Goal: Task Accomplishment & Management: Manage account settings

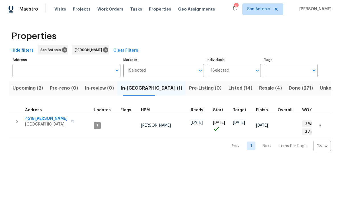
click at [228, 89] on span "Listed (14)" at bounding box center [240, 88] width 24 height 8
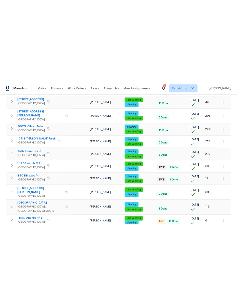
scroll to position [153, 0]
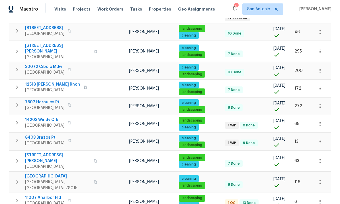
click at [44, 122] on span "Helotes, TX 78023" at bounding box center [44, 125] width 39 height 6
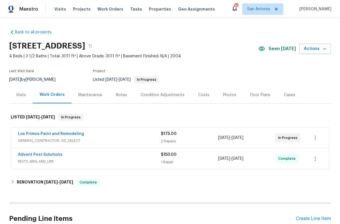
click at [50, 135] on link "Los Primos Paint and Remodeling" at bounding box center [51, 134] width 66 height 4
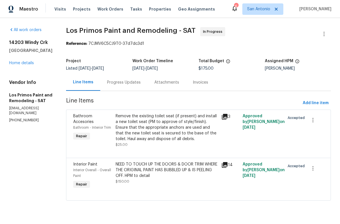
click at [153, 126] on div "Remove the existing toilet seat (if present) and install a new toilet seat (PM …" at bounding box center [167, 127] width 102 height 28
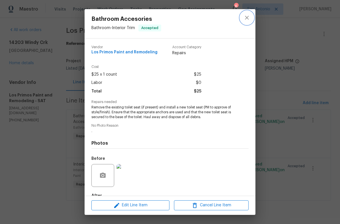
click at [247, 18] on icon "close" at bounding box center [247, 18] width 4 height 4
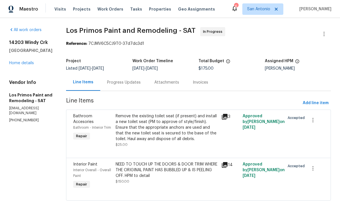
click at [22, 65] on link "Home details" at bounding box center [21, 63] width 25 height 4
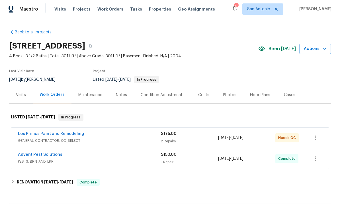
click at [104, 140] on span "GENERAL_CONTRACTOR, OD_SELECT" at bounding box center [89, 141] width 143 height 6
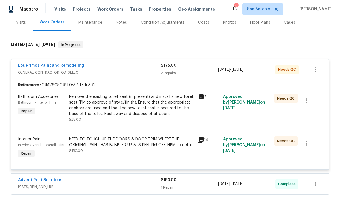
scroll to position [79, 0]
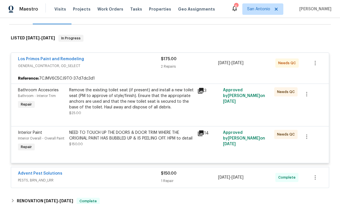
click at [115, 102] on div "Remove the existing toilet seat (if present) and install a new toilet seat (PM …" at bounding box center [131, 98] width 125 height 23
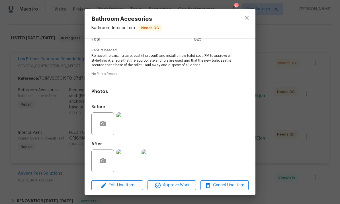
scroll to position [51, 0]
click at [174, 185] on span "Approve Work" at bounding box center [171, 184] width 45 height 7
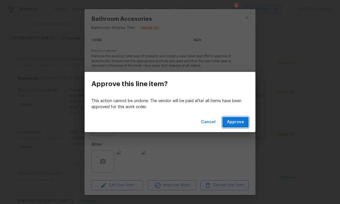
click at [234, 122] on span "Approve" at bounding box center [235, 121] width 17 height 7
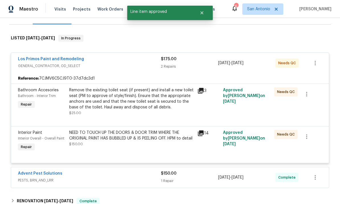
scroll to position [73, 0]
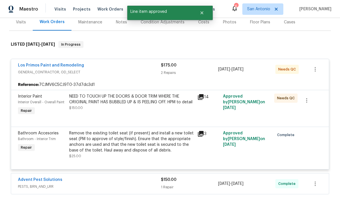
click at [127, 105] on div "NEED TO TOUCH UP THE DOORS & DOOR TRIM WHERE THE ORIGINAL PAINT HAS BUBBLED UP …" at bounding box center [131, 98] width 125 height 11
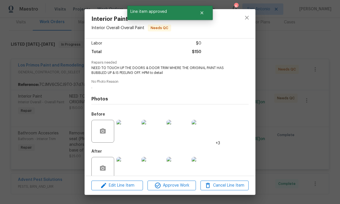
scroll to position [38, 0]
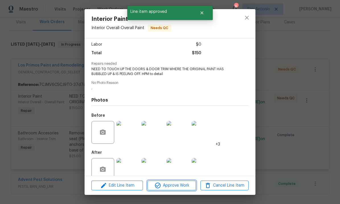
click at [176, 186] on span "Approve Work" at bounding box center [171, 185] width 45 height 7
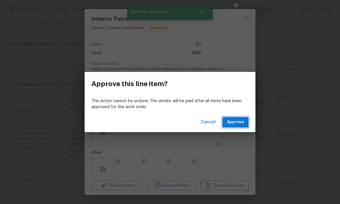
click at [234, 124] on span "Approve" at bounding box center [235, 121] width 17 height 7
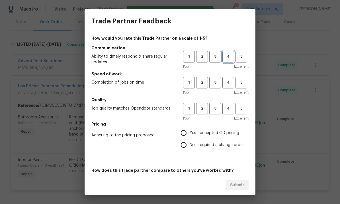
click at [230, 60] on button "4" at bounding box center [228, 57] width 12 height 12
click at [240, 84] on span "5" at bounding box center [241, 82] width 11 height 7
click at [241, 110] on span "5" at bounding box center [241, 108] width 11 height 7
click at [184, 134] on input "Yes - accepted OD pricing" at bounding box center [184, 133] width 12 height 12
radio input "true"
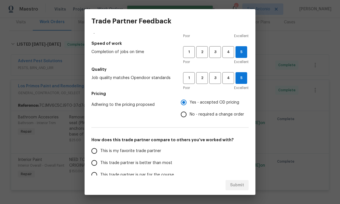
scroll to position [68, 0]
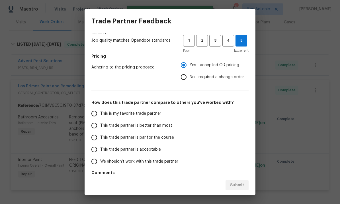
click at [96, 115] on input "This is my favorite trade partner" at bounding box center [94, 113] width 12 height 12
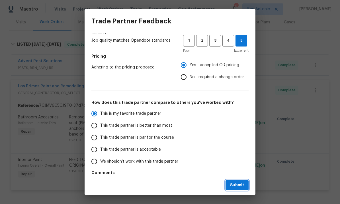
click at [237, 186] on span "Submit" at bounding box center [237, 184] width 14 height 7
radio input "true"
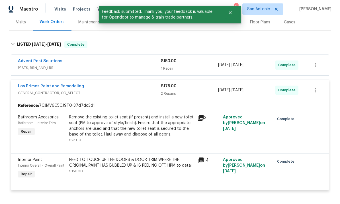
click at [120, 85] on div "Los Primos Paint and Remodeling" at bounding box center [89, 86] width 143 height 7
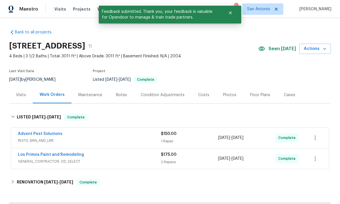
scroll to position [0, 0]
click at [119, 92] on div "Notes" at bounding box center [121, 95] width 11 height 6
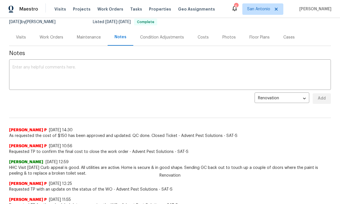
scroll to position [58, 0]
click at [52, 71] on textarea at bounding box center [170, 75] width 315 height 20
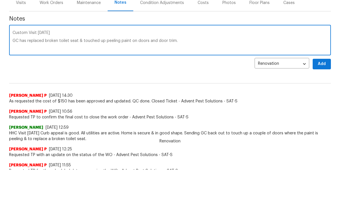
type textarea "Custom Visit 8/26/25 GC has replaced broken toilet seat & touched up peeling pa…"
click at [323, 95] on span "Add" at bounding box center [321, 98] width 9 height 7
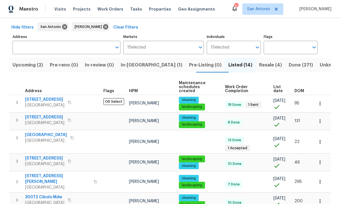
scroll to position [23, 0]
click at [46, 96] on span "[STREET_ADDRESS]" at bounding box center [44, 99] width 39 height 6
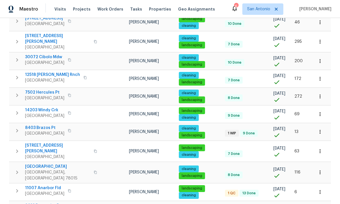
scroll to position [163, 0]
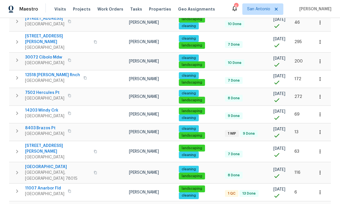
click at [45, 131] on span "[GEOGRAPHIC_DATA]" at bounding box center [44, 134] width 39 height 6
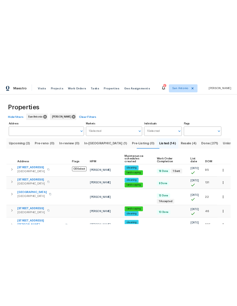
scroll to position [0, 0]
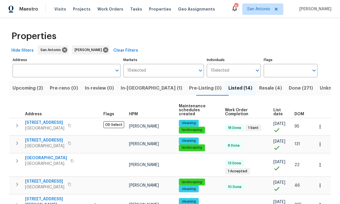
click at [42, 161] on span "[GEOGRAPHIC_DATA]" at bounding box center [46, 164] width 42 height 6
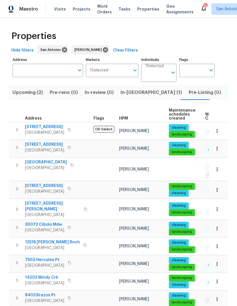
click at [119, 97] on button "In-[GEOGRAPHIC_DATA] (1)" at bounding box center [151, 92] width 68 height 15
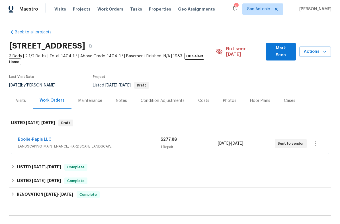
click at [116, 143] on span "LANDSCAPING_MAINTENANCE, HARDSCAPE_LANDSCAPE" at bounding box center [89, 146] width 143 height 6
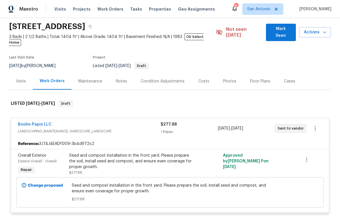
scroll to position [20, 0]
click at [133, 122] on div "Boolie-Papis LLC" at bounding box center [89, 124] width 143 height 7
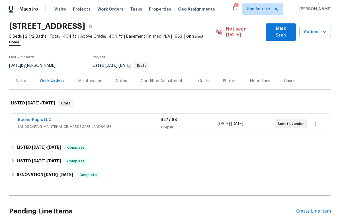
click at [278, 30] on span "Mark Seen" at bounding box center [280, 32] width 21 height 14
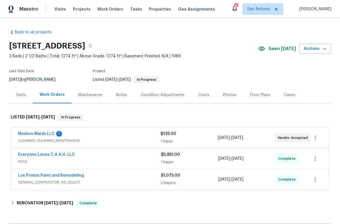
click at [37, 135] on link "Modern Maids LLC" at bounding box center [36, 134] width 37 height 4
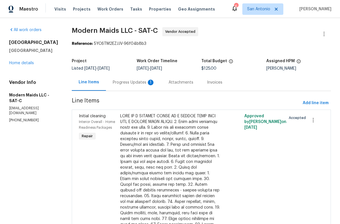
click at [131, 84] on div "Progress Updates 1" at bounding box center [134, 82] width 42 height 6
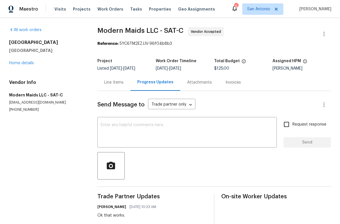
click at [20, 64] on link "Home details" at bounding box center [21, 63] width 25 height 4
